Goal: Register for event/course

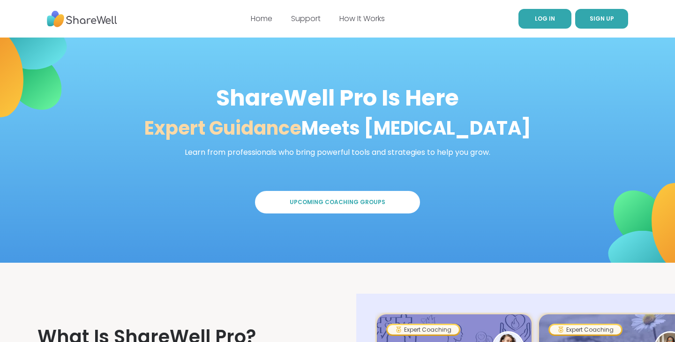
click at [543, 16] on span "LOG IN" at bounding box center [545, 19] width 20 height 8
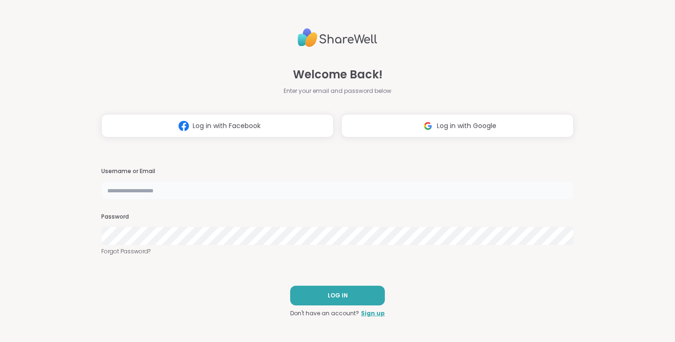
type input "**********"
click at [443, 129] on span "Log in with Google" at bounding box center [467, 126] width 60 height 10
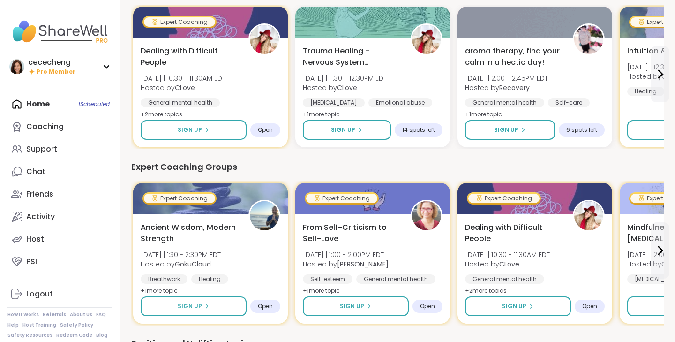
scroll to position [493, 0]
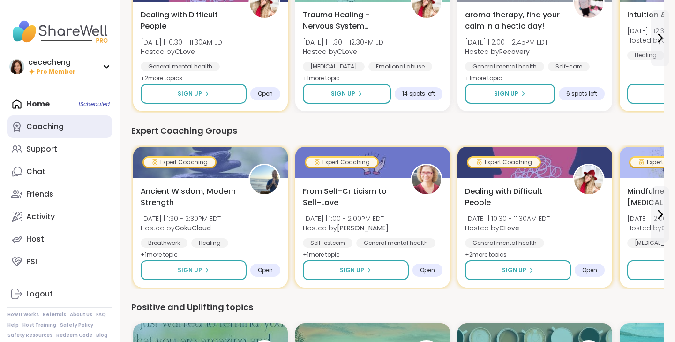
click at [57, 131] on div "Coaching" at bounding box center [45, 126] width 38 height 10
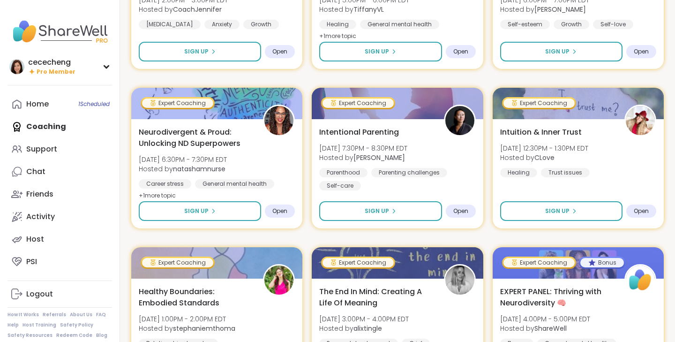
scroll to position [524, 0]
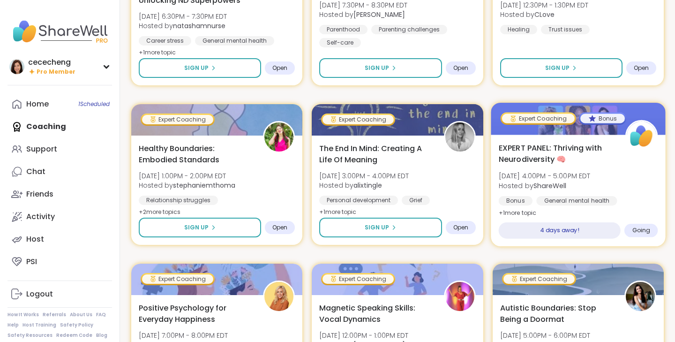
click at [590, 173] on span "[DATE] 4:00PM - 5:00PM EDT" at bounding box center [544, 175] width 92 height 9
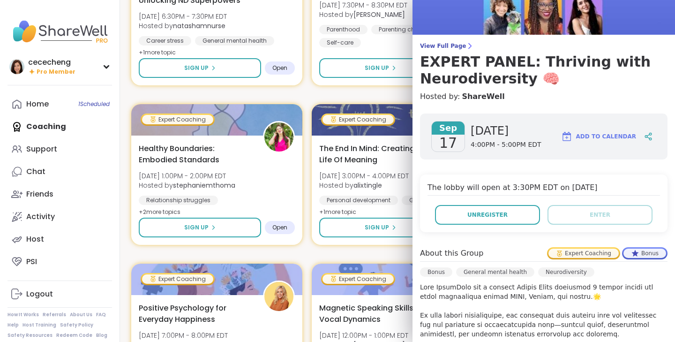
scroll to position [0, 0]
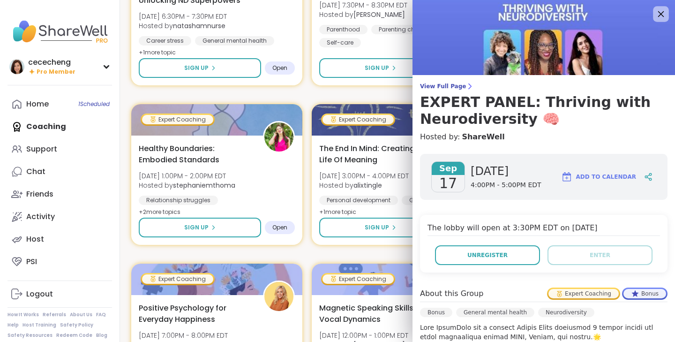
click at [659, 13] on icon at bounding box center [661, 14] width 12 height 12
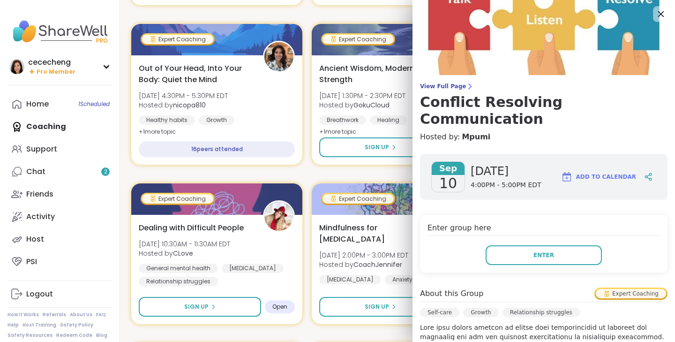
click at [661, 14] on icon at bounding box center [661, 14] width 6 height 6
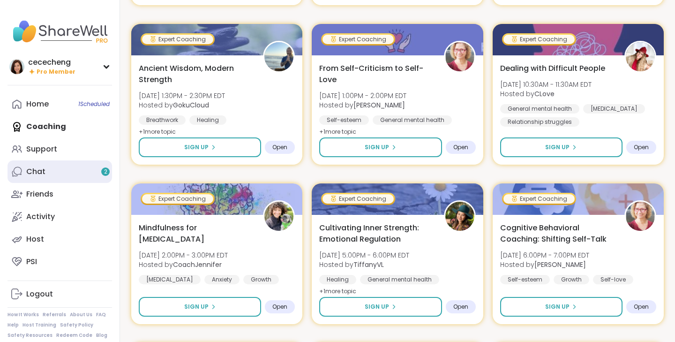
click at [65, 174] on link "Chat 2" at bounding box center [60, 171] width 105 height 23
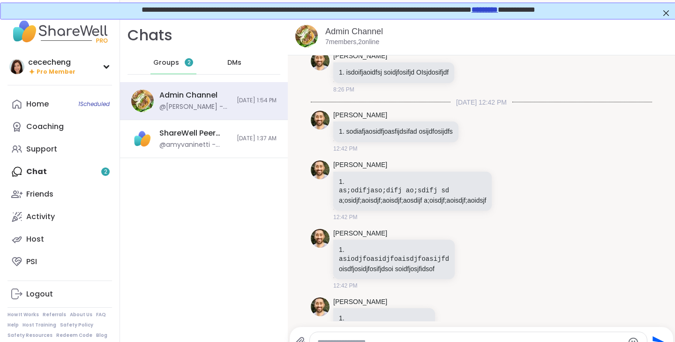
scroll to position [8268, 0]
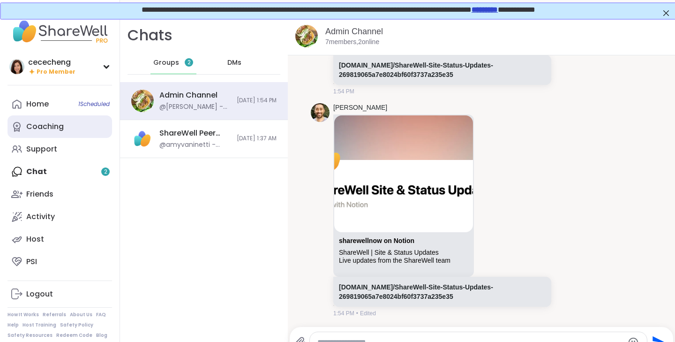
click at [74, 136] on link "Coaching" at bounding box center [60, 126] width 105 height 23
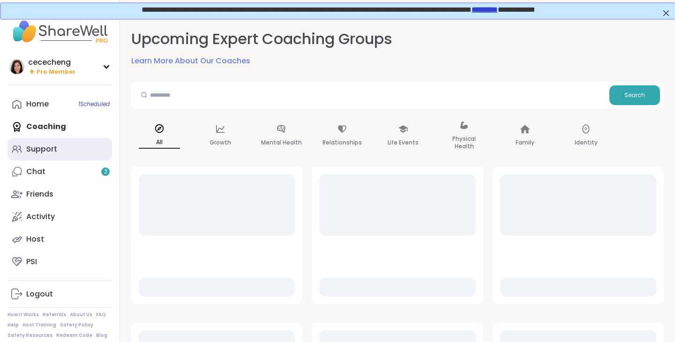
click at [72, 150] on link "Support" at bounding box center [60, 149] width 105 height 23
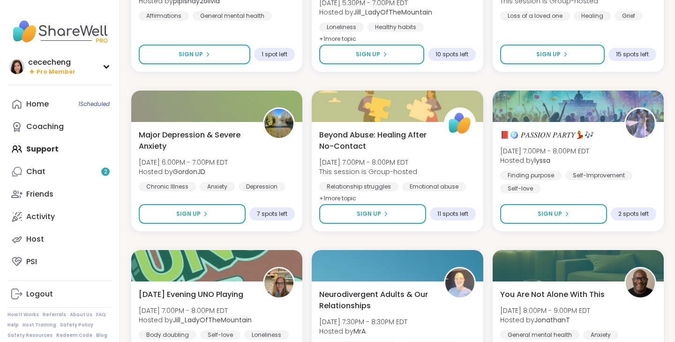
scroll to position [1741, 0]
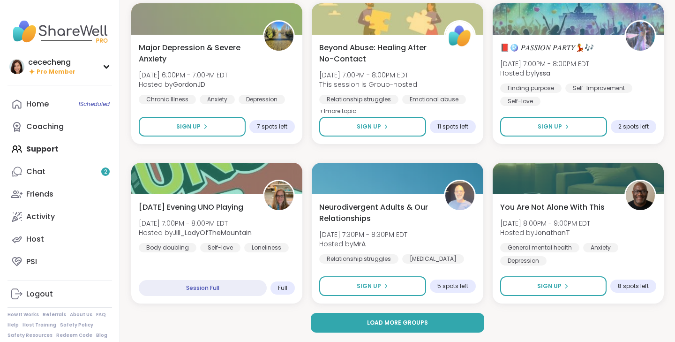
click at [375, 321] on span "Load more groups" at bounding box center [397, 322] width 61 height 8
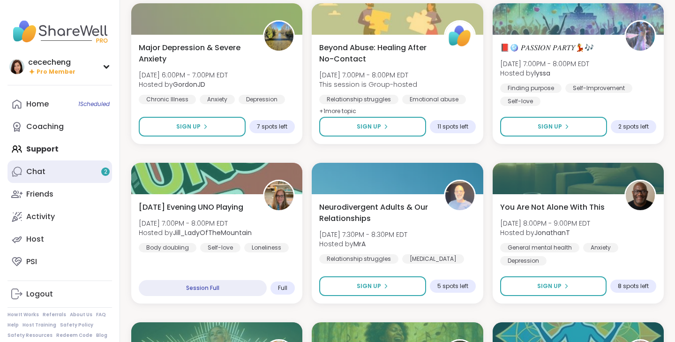
click at [48, 173] on link "Chat 2" at bounding box center [60, 171] width 105 height 23
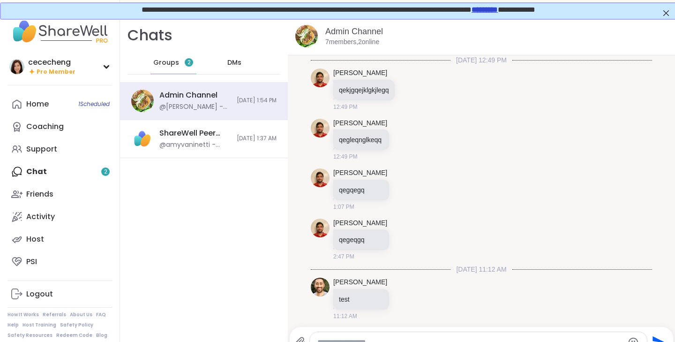
scroll to position [13736, 0]
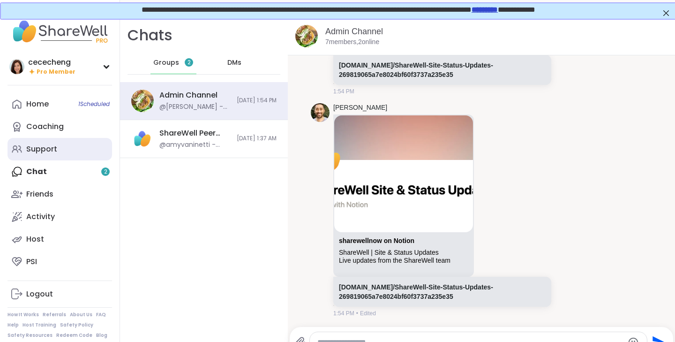
click at [64, 147] on link "Support" at bounding box center [60, 149] width 105 height 23
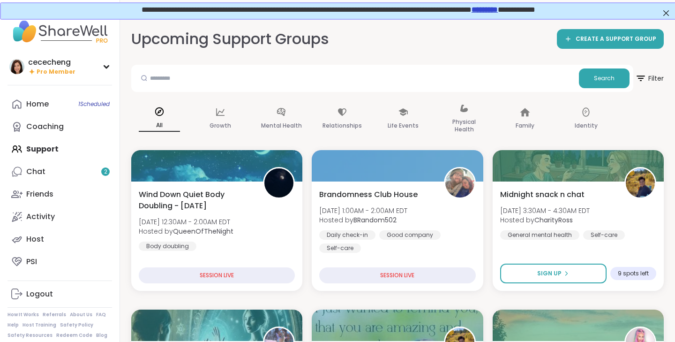
click at [497, 8] on link "*********" at bounding box center [484, 8] width 26 height 7
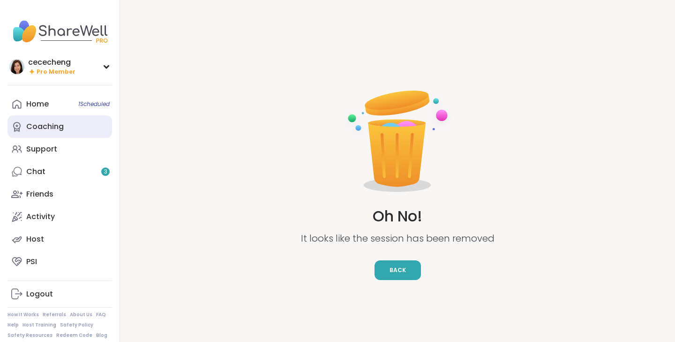
click at [56, 131] on div "Coaching" at bounding box center [45, 126] width 38 height 10
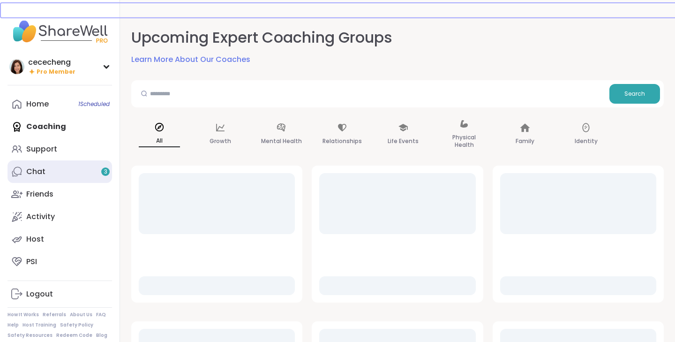
click at [72, 172] on link "Chat 3" at bounding box center [60, 171] width 105 height 23
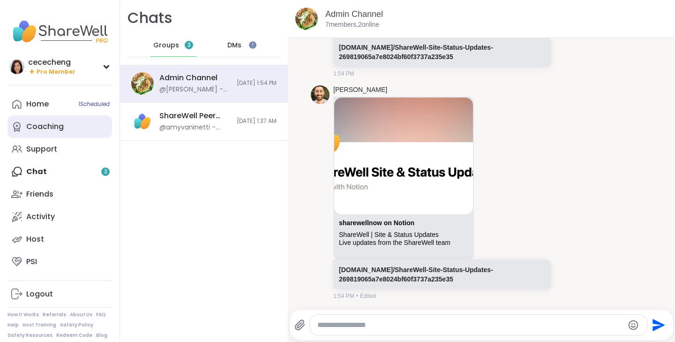
click at [77, 131] on link "Coaching" at bounding box center [60, 126] width 105 height 23
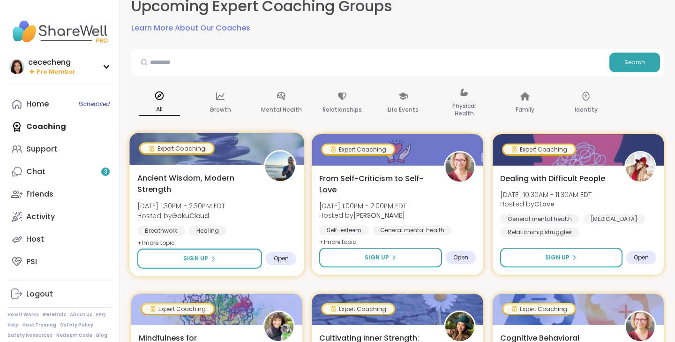
scroll to position [54, 0]
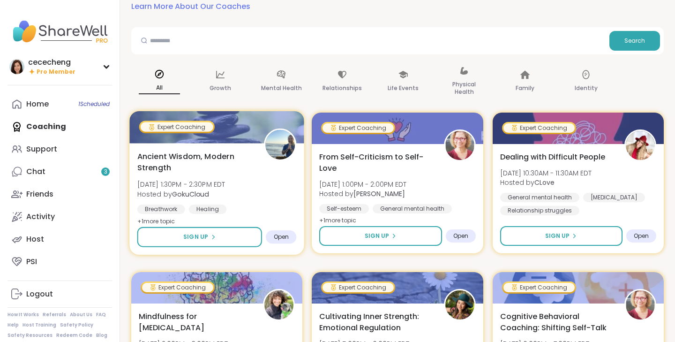
click at [249, 177] on div "Ancient Wisdom, Modern Strength Sat, Sep 13 | 1:30PM - 2:30PM EDT Hosted by Gok…" at bounding box center [216, 189] width 159 height 76
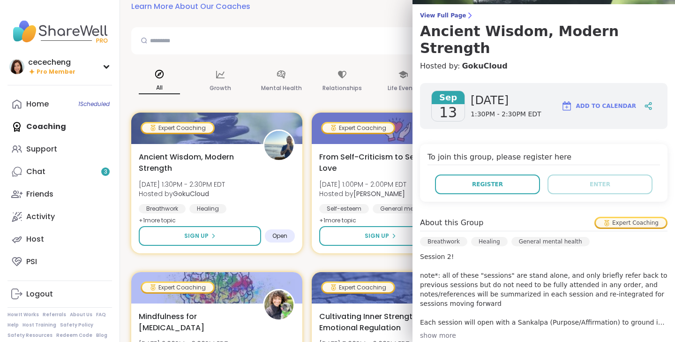
scroll to position [196, 0]
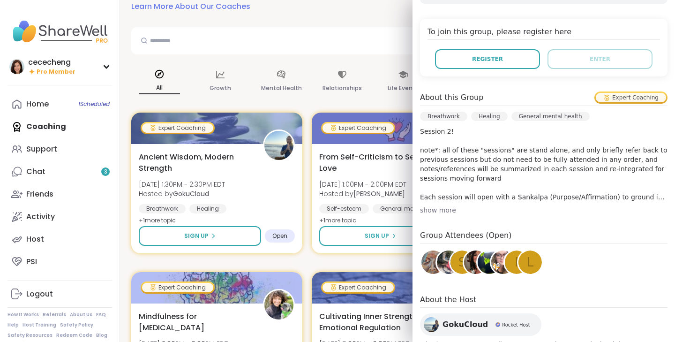
click at [443, 205] on div "show more" at bounding box center [544, 209] width 248 height 9
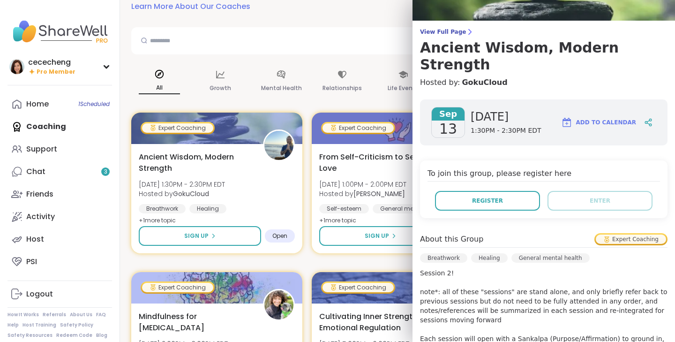
scroll to position [10, 0]
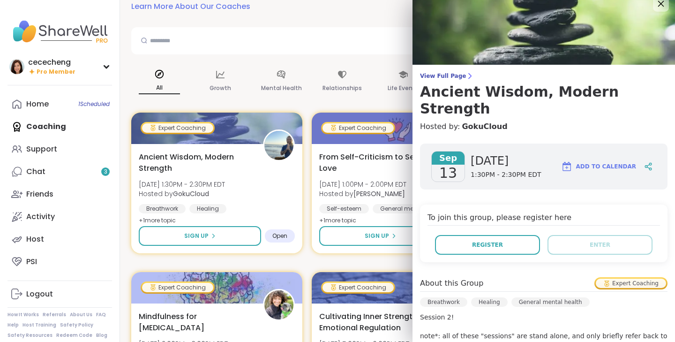
click at [657, 6] on icon at bounding box center [661, 4] width 12 height 12
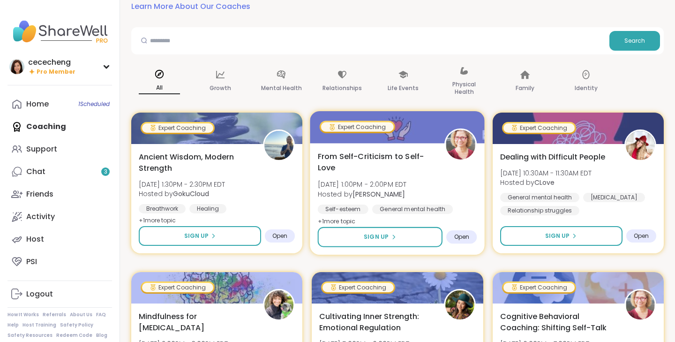
click at [417, 166] on span "From Self-Criticism to Self-Love" at bounding box center [376, 162] width 116 height 23
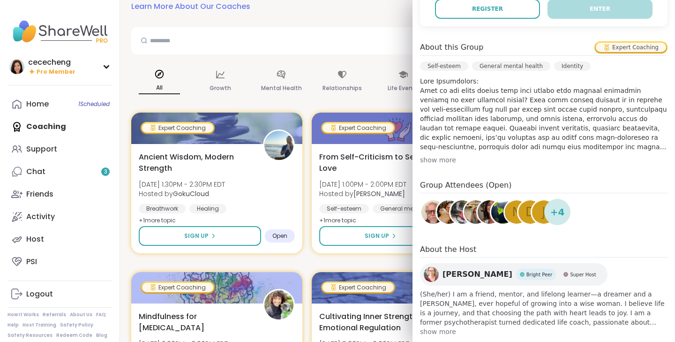
scroll to position [0, 0]
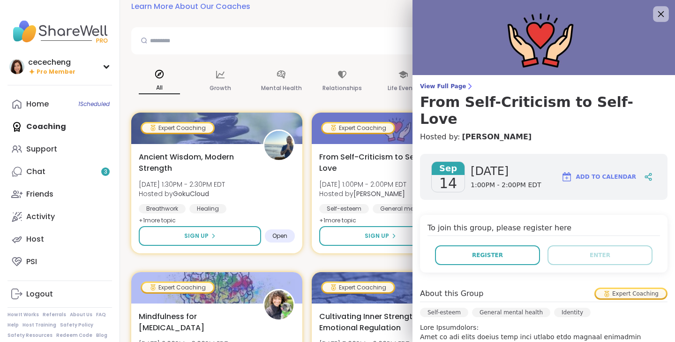
click at [660, 18] on icon at bounding box center [661, 14] width 12 height 12
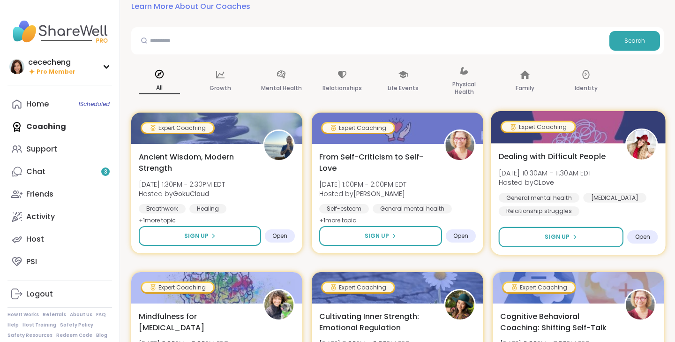
click at [623, 170] on div "Dealing with Difficult People Mon, Sep 15 | 10:30AM - 11:30AM EDT Hosted by CLo…" at bounding box center [577, 183] width 159 height 65
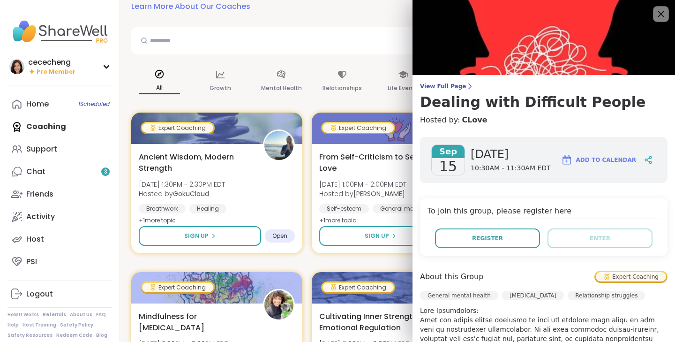
click at [659, 15] on icon at bounding box center [661, 14] width 12 height 12
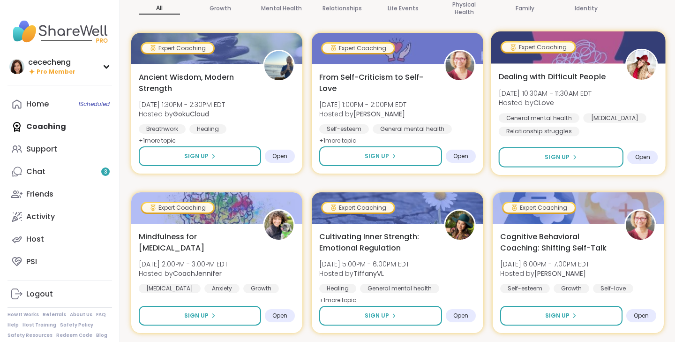
scroll to position [234, 0]
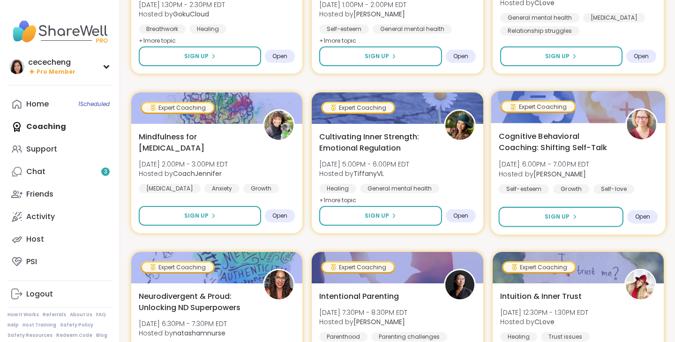
click at [589, 160] on span "[DATE] 6:00PM - 7:00PM EDT" at bounding box center [543, 163] width 91 height 9
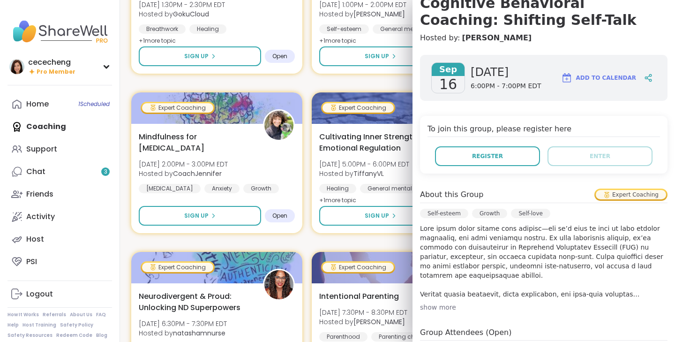
scroll to position [0, 0]
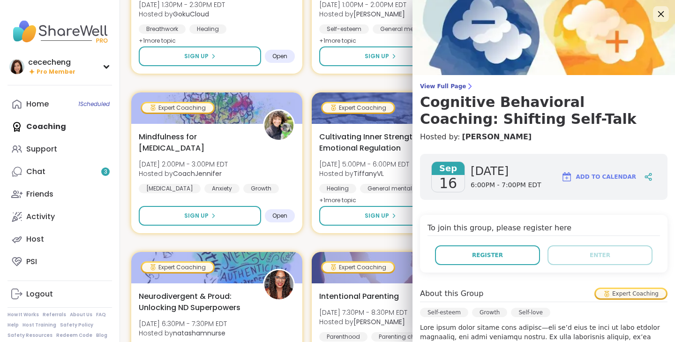
click at [661, 11] on icon at bounding box center [661, 14] width 12 height 12
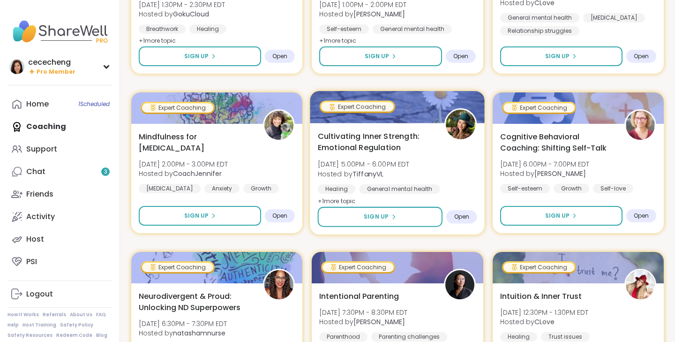
click at [437, 139] on div "Cultivating Inner Strength: Emotional Regulation Tue, Sep 16 | 5:00PM - 6:00PM …" at bounding box center [397, 168] width 159 height 76
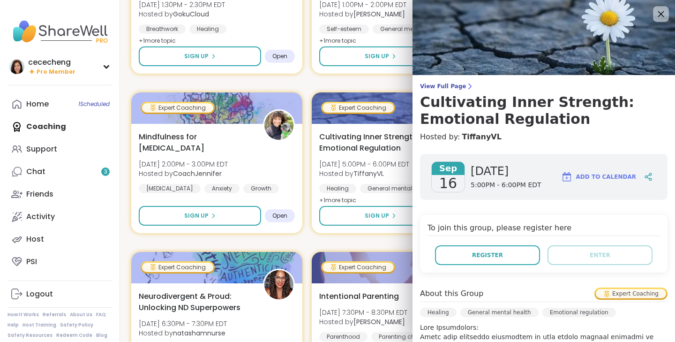
click at [657, 17] on icon at bounding box center [661, 14] width 12 height 12
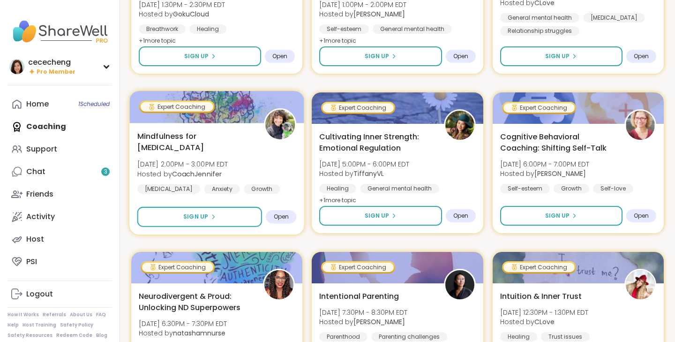
click at [277, 157] on div "Mindfulness for ADHD Mon, Sep 15 | 2:00PM - 3:00PM EDT Hosted by CoachJennifer …" at bounding box center [216, 161] width 159 height 63
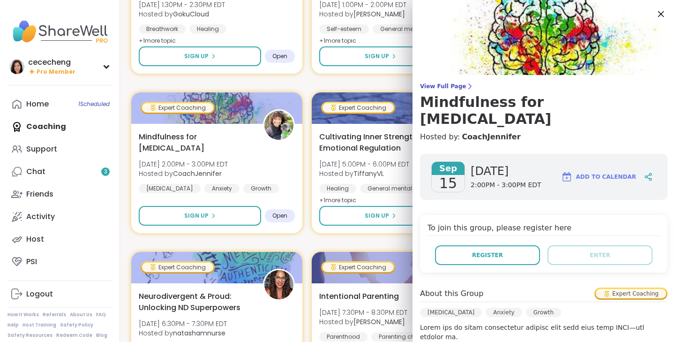
click at [662, 11] on icon at bounding box center [661, 14] width 12 height 12
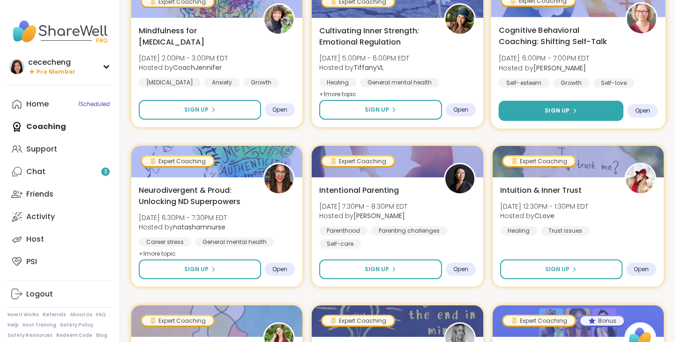
scroll to position [461, 0]
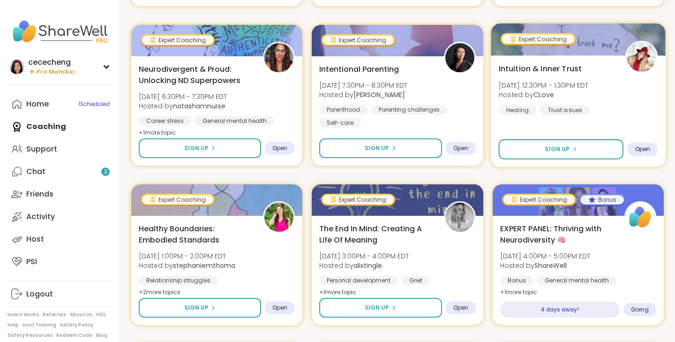
click at [596, 104] on div "Intuition & Inner Trust Wed, Sep 17 | 12:30PM - 1:30PM EDT Hosted by CLove Heal…" at bounding box center [577, 89] width 159 height 52
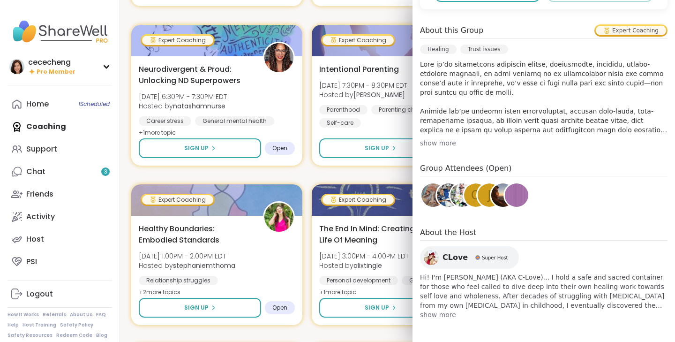
scroll to position [0, 0]
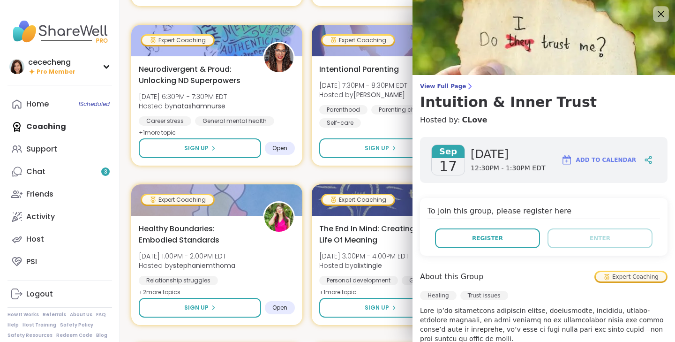
click at [661, 11] on icon at bounding box center [661, 14] width 12 height 12
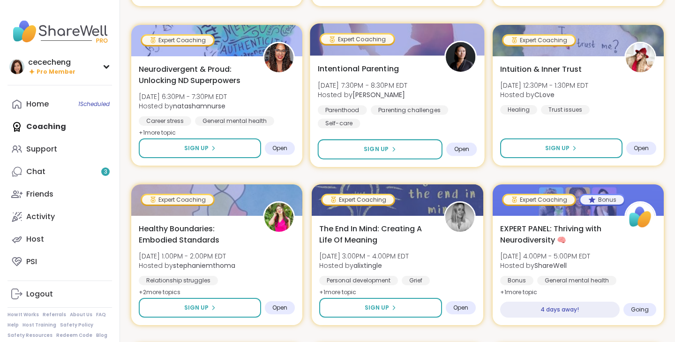
click at [448, 82] on div "Intentional Parenting Tue, Sep 16 | 7:30PM - 8:30PM EDT Hosted by Natasha Paren…" at bounding box center [397, 95] width 159 height 65
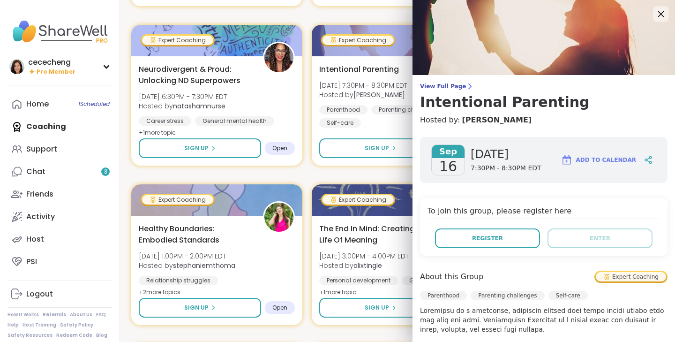
click at [665, 11] on icon at bounding box center [661, 14] width 12 height 12
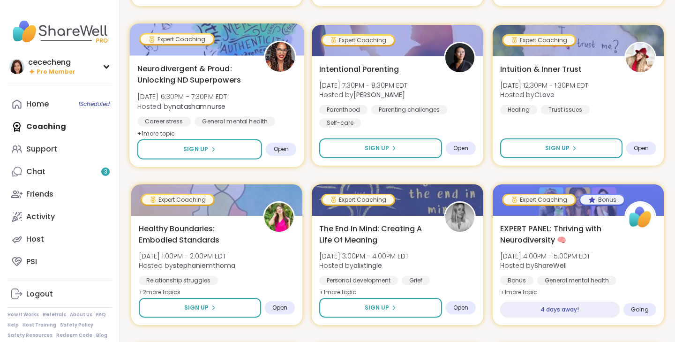
click at [260, 98] on div "Neurodivergent & Proud: Unlocking ND Superpowers Tue, Sep 16 | 6:30PM - 7:30PM …" at bounding box center [216, 101] width 159 height 76
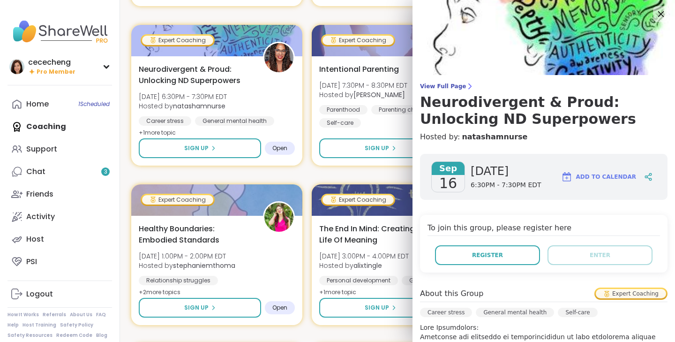
click at [659, 15] on icon at bounding box center [661, 14] width 6 height 6
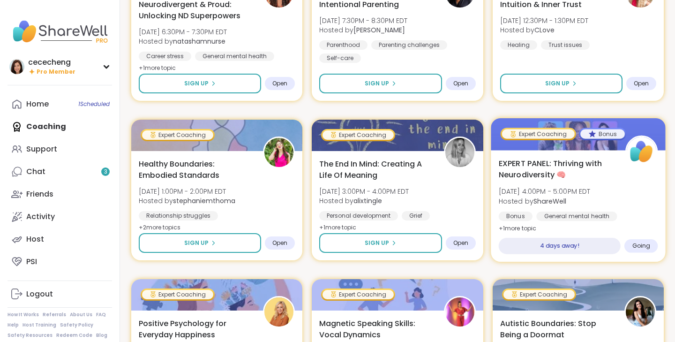
scroll to position [644, 0]
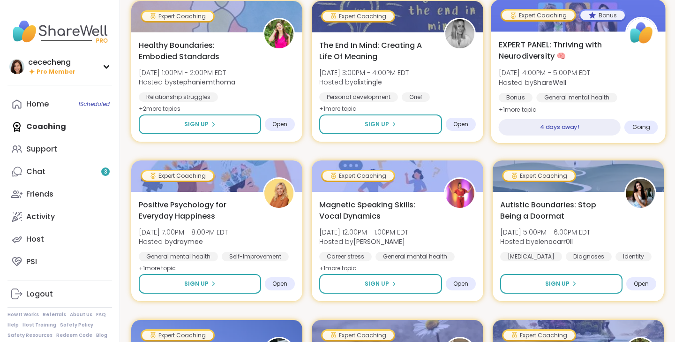
click at [628, 76] on div "EXPERT PANEL: Thriving with Neurodiversity 🧠 Wed, Sep 17 | 4:00PM - 5:00PM EDT …" at bounding box center [577, 77] width 159 height 76
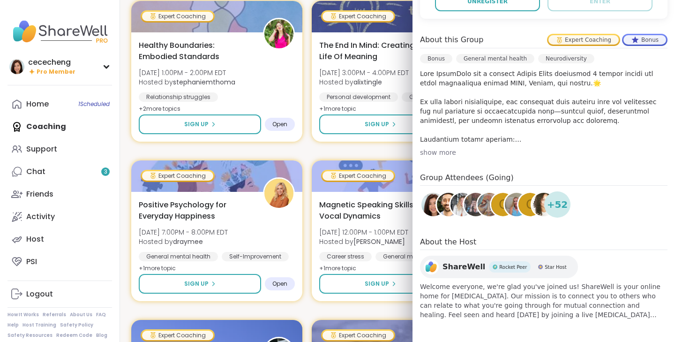
scroll to position [0, 0]
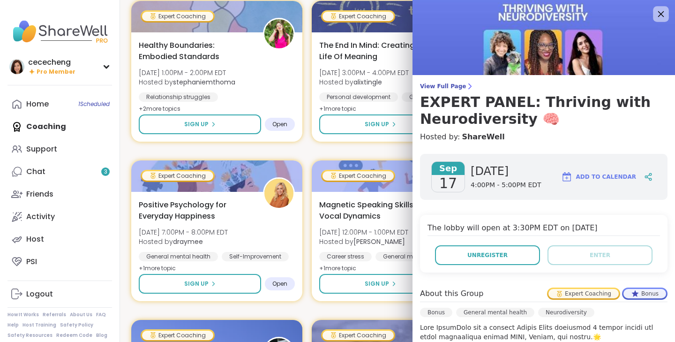
click at [662, 14] on icon at bounding box center [661, 14] width 12 height 12
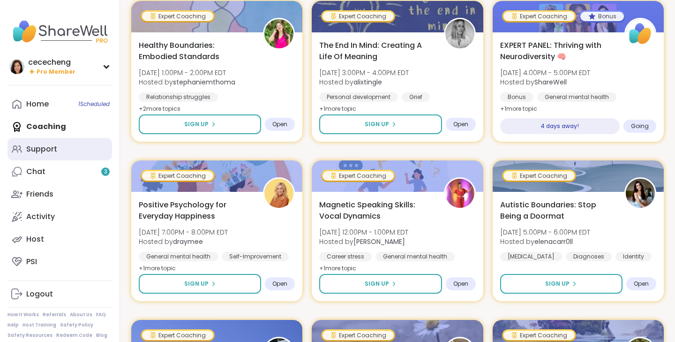
click at [50, 155] on link "Support" at bounding box center [60, 149] width 105 height 23
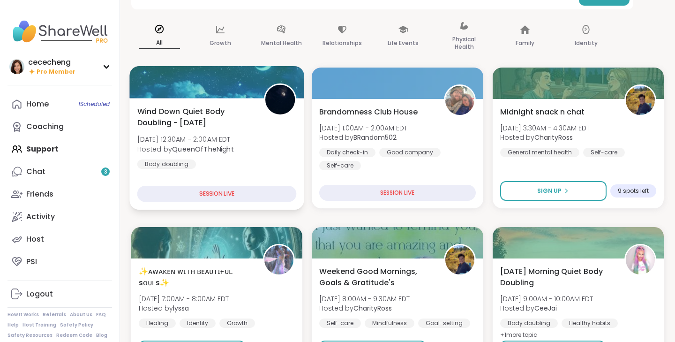
scroll to position [131, 0]
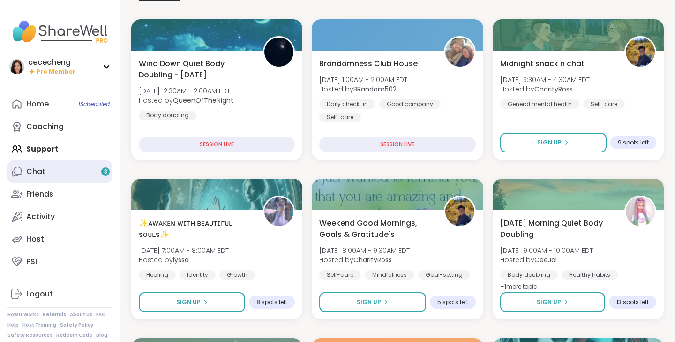
click at [68, 172] on link "Chat 3" at bounding box center [60, 171] width 105 height 23
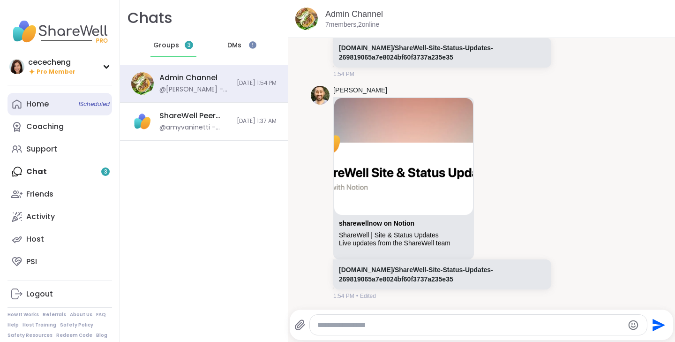
click at [78, 102] on span "1 Scheduled" at bounding box center [93, 104] width 31 height 8
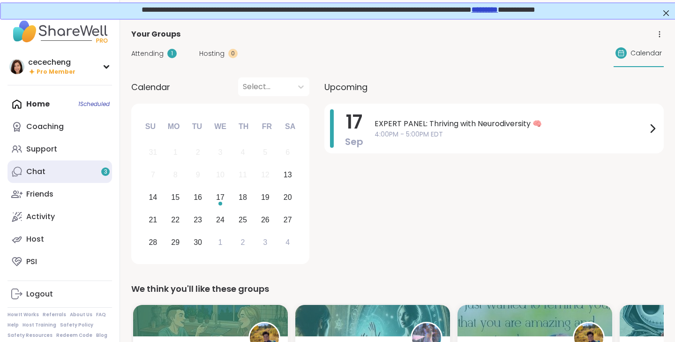
click at [72, 176] on link "Chat 3" at bounding box center [60, 171] width 105 height 23
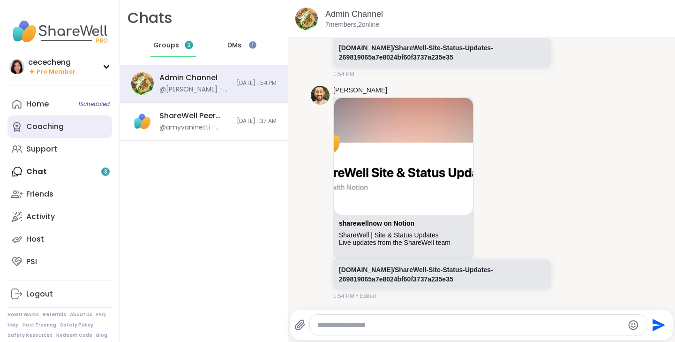
click at [69, 131] on link "Coaching" at bounding box center [60, 126] width 105 height 23
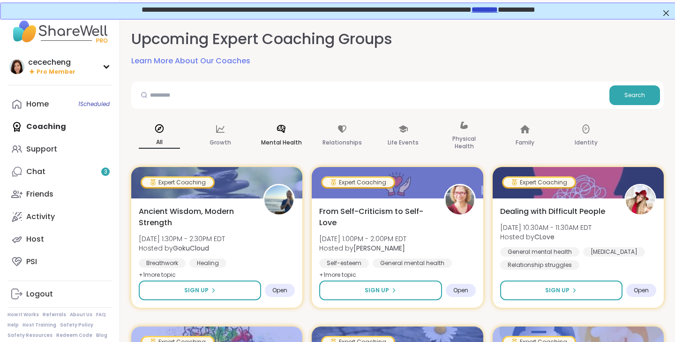
click at [283, 137] on p "Mental Health" at bounding box center [281, 142] width 41 height 11
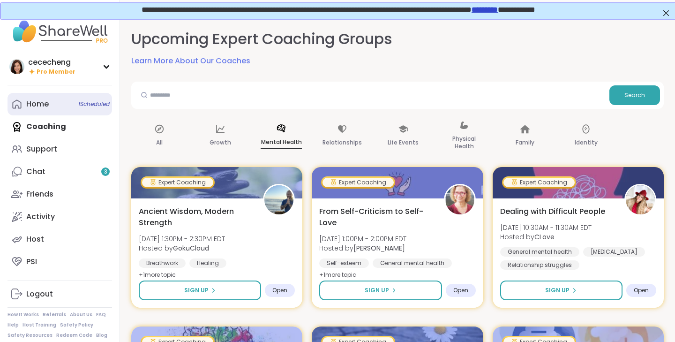
click at [56, 104] on link "Home 1 Scheduled" at bounding box center [60, 104] width 105 height 23
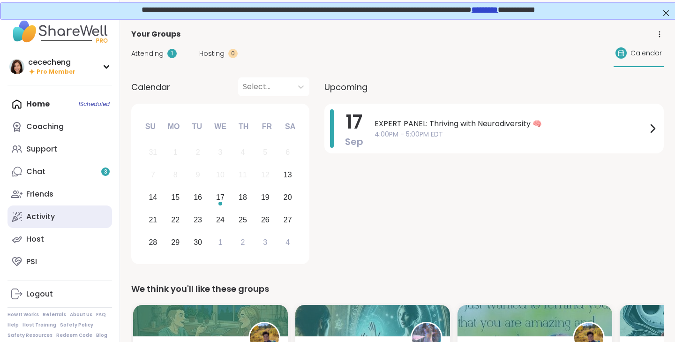
click at [59, 225] on link "Activity" at bounding box center [60, 216] width 105 height 23
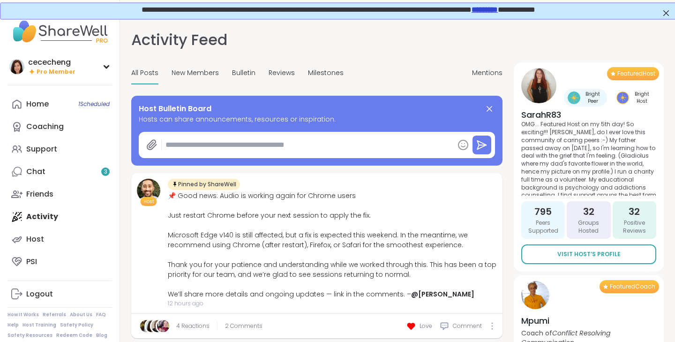
scroll to position [47, 0]
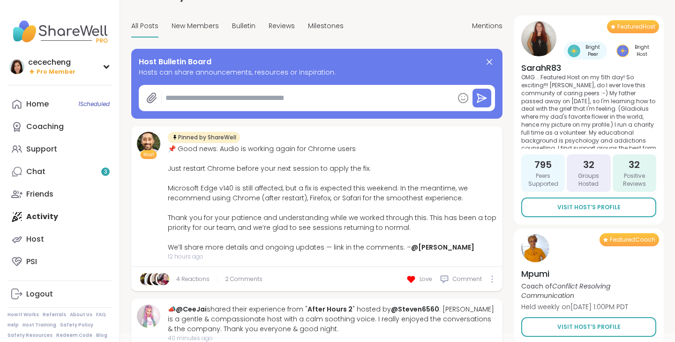
click at [230, 282] on span "2 Comments" at bounding box center [244, 279] width 38 height 8
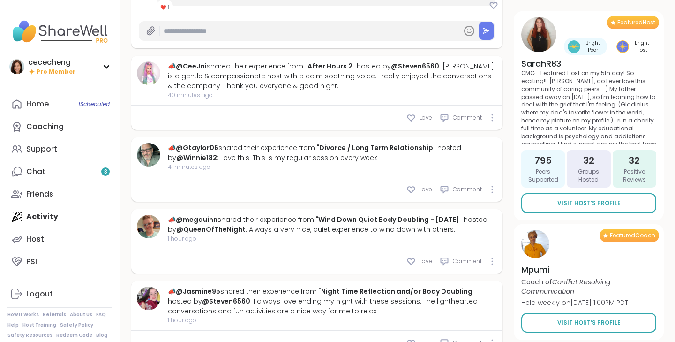
scroll to position [644, 0]
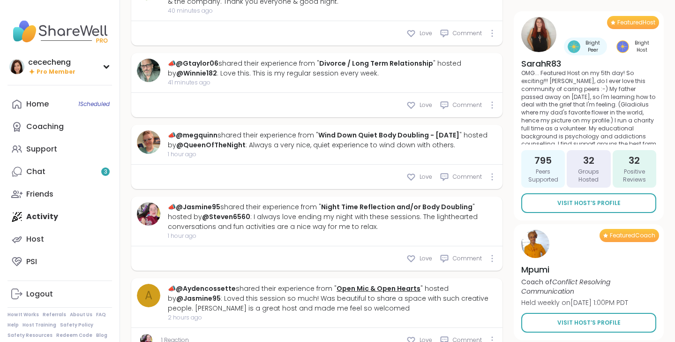
type textarea "*"
click at [91, 158] on link "Support" at bounding box center [60, 149] width 105 height 23
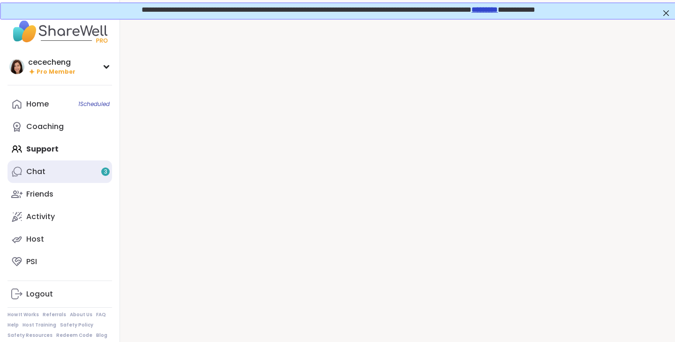
click at [87, 170] on link "Chat 3" at bounding box center [60, 171] width 105 height 23
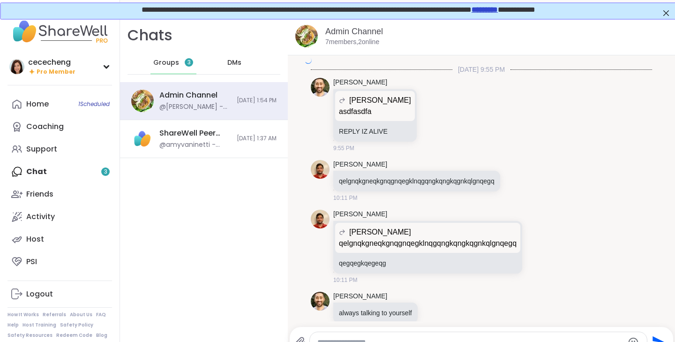
click at [87, 170] on div "Home 1 Scheduled Coaching Support Chat 3 Friends Activity Host PSI" at bounding box center [60, 183] width 105 height 180
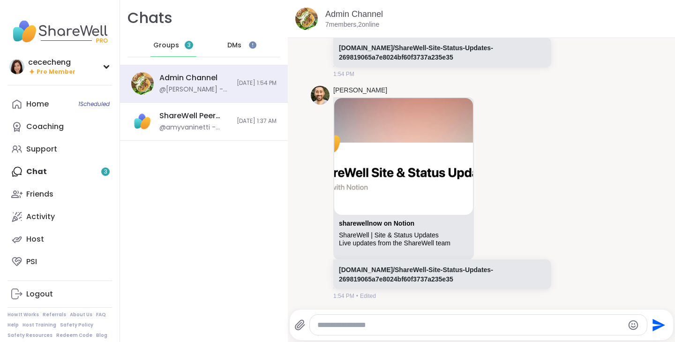
click at [190, 52] on div "Groups 3" at bounding box center [174, 45] width 46 height 23
click at [189, 80] on div "Admin Channel" at bounding box center [188, 78] width 58 height 10
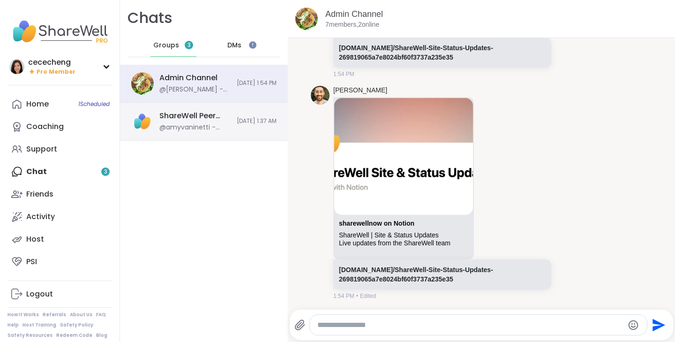
click at [192, 117] on div "ShareWell Peer Council" at bounding box center [195, 116] width 72 height 10
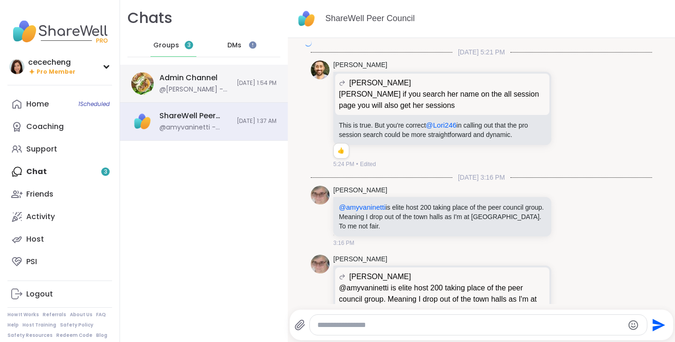
scroll to position [2571, 0]
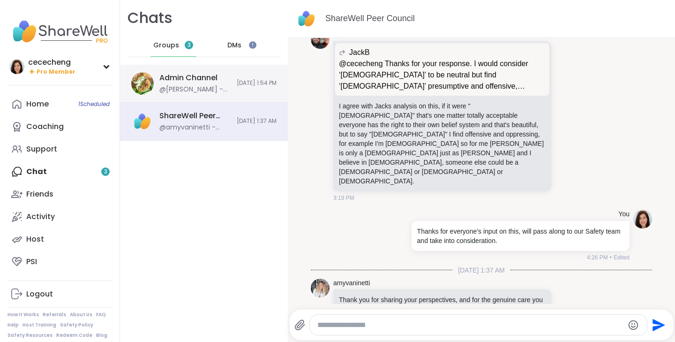
click at [192, 93] on div "@[PERSON_NAME] - [DOMAIN_NAME]/ShareWell-Site-Status-Updates-269819065a7e8024bf…" at bounding box center [195, 89] width 72 height 9
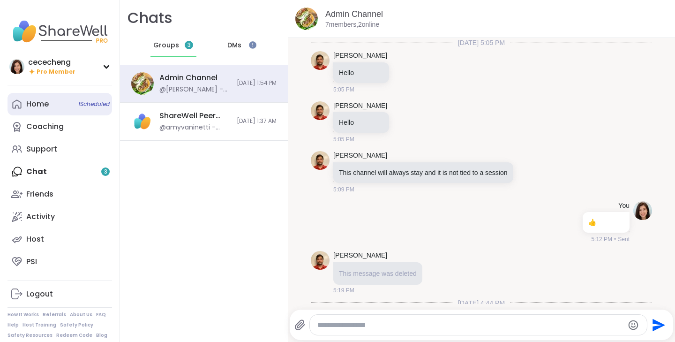
scroll to position [34109, 0]
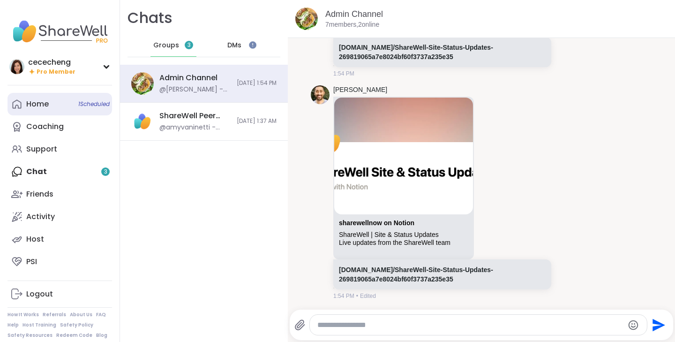
click at [49, 106] on link "Home 1 Scheduled" at bounding box center [60, 104] width 105 height 23
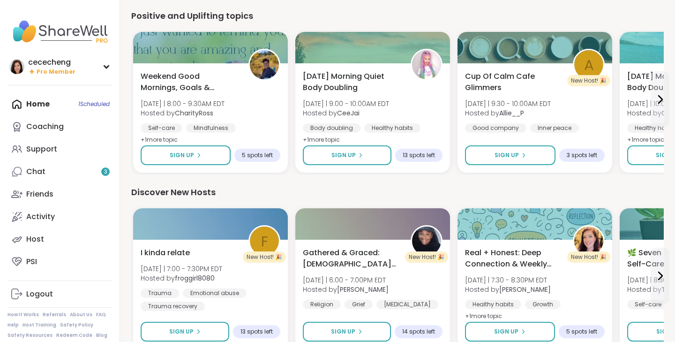
scroll to position [891, 0]
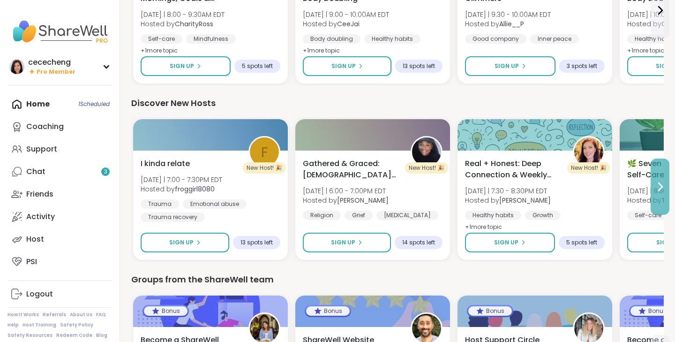
click at [658, 193] on button at bounding box center [660, 186] width 19 height 56
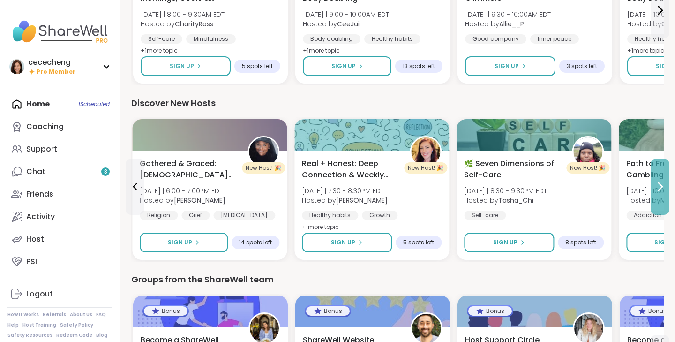
click at [658, 193] on button at bounding box center [660, 186] width 19 height 56
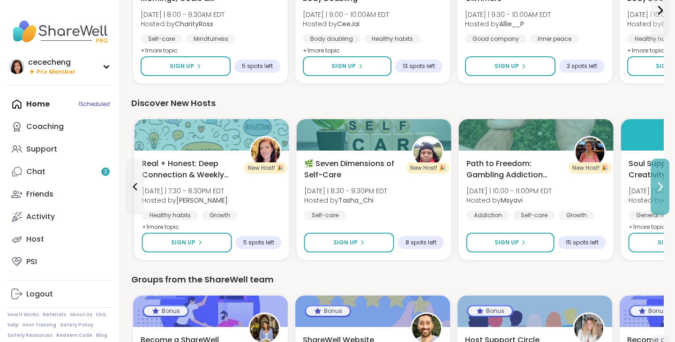
click at [658, 193] on button at bounding box center [660, 186] width 19 height 56
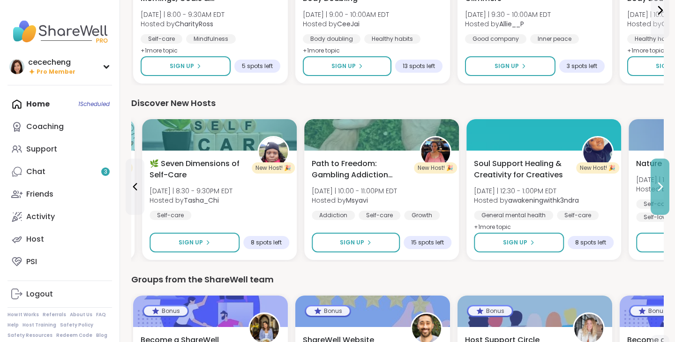
click at [658, 193] on button at bounding box center [660, 186] width 19 height 56
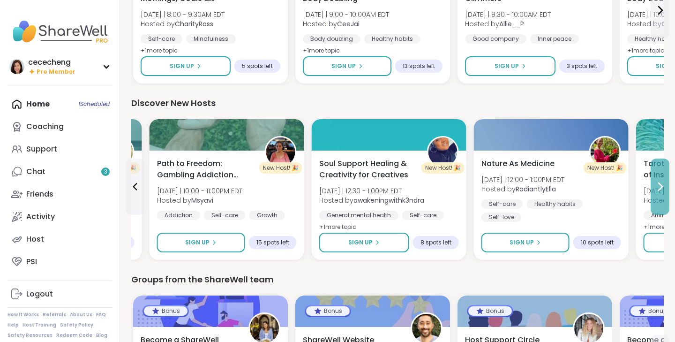
click at [658, 193] on button at bounding box center [660, 186] width 19 height 56
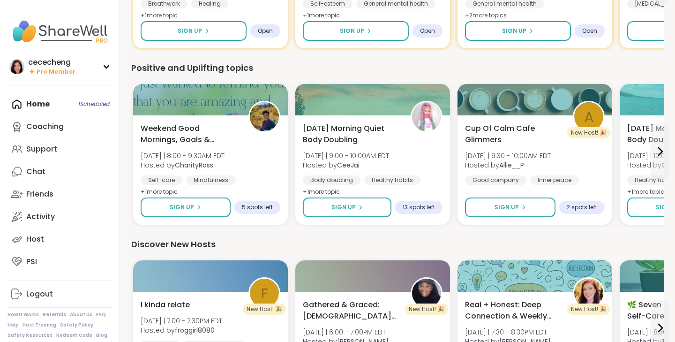
scroll to position [1027, 0]
